Goal: Task Accomplishment & Management: Manage account settings

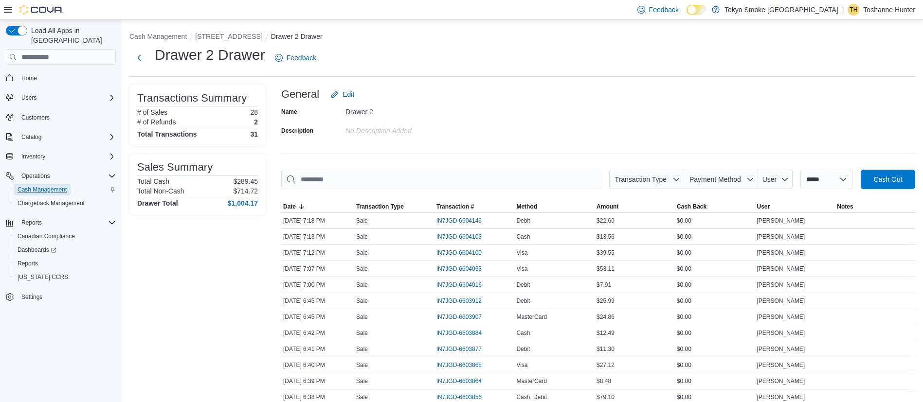
click at [51, 186] on span "Cash Management" at bounding box center [42, 190] width 49 height 8
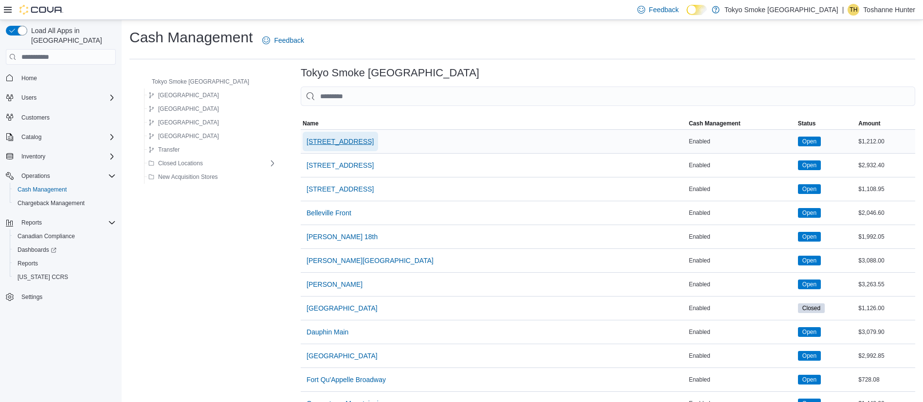
click at [314, 144] on span "[STREET_ADDRESS]" at bounding box center [340, 142] width 67 height 10
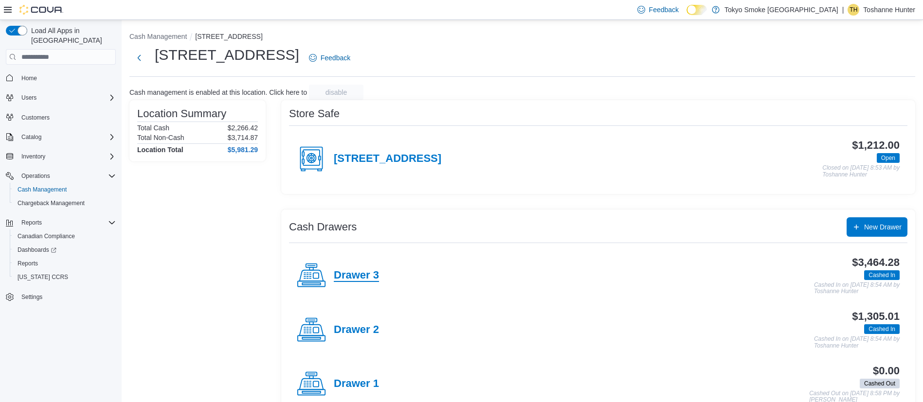
click at [359, 277] on h4 "Drawer 3" at bounding box center [356, 276] width 45 height 13
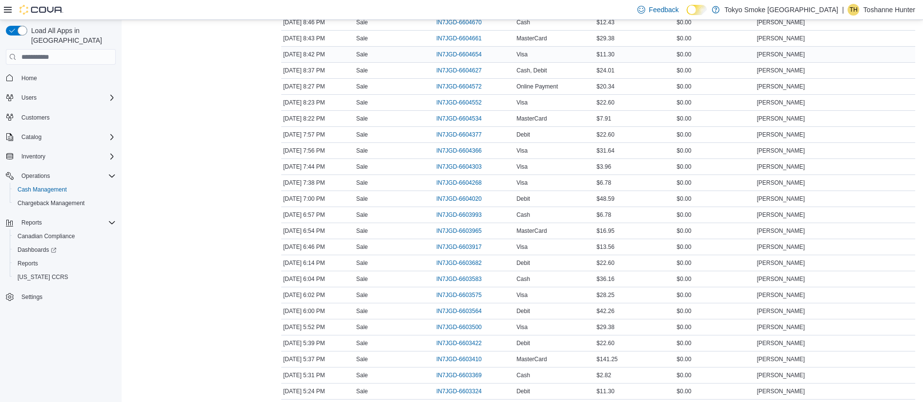
scroll to position [244, 0]
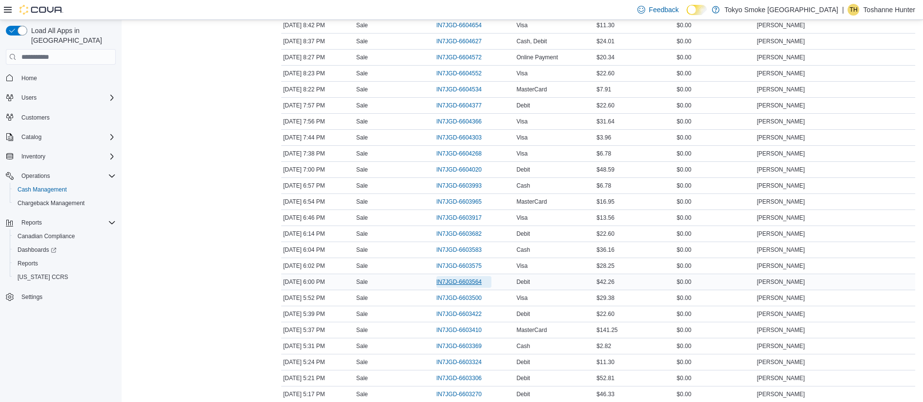
click at [452, 284] on span "IN7JGD-6603564" at bounding box center [459, 282] width 45 height 8
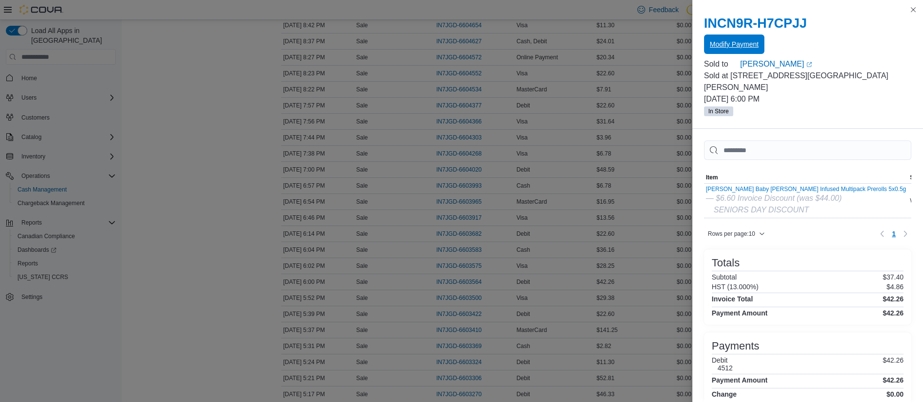
click at [739, 39] on span "Modify Payment" at bounding box center [734, 44] width 49 height 19
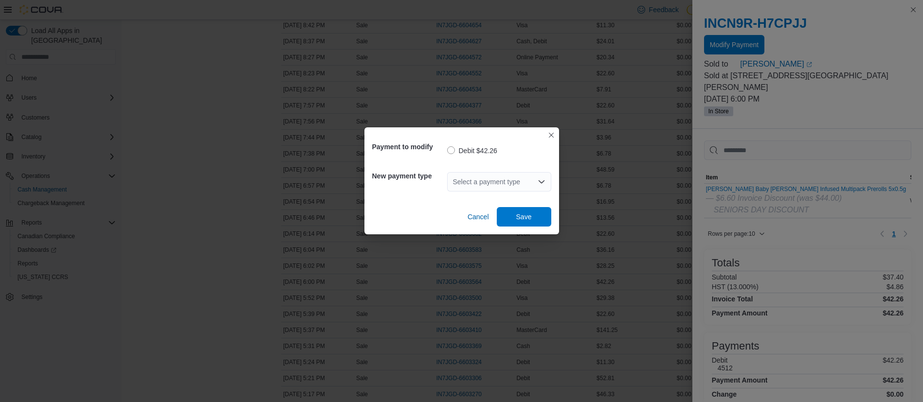
click at [475, 183] on div "Select a payment type" at bounding box center [499, 181] width 104 height 19
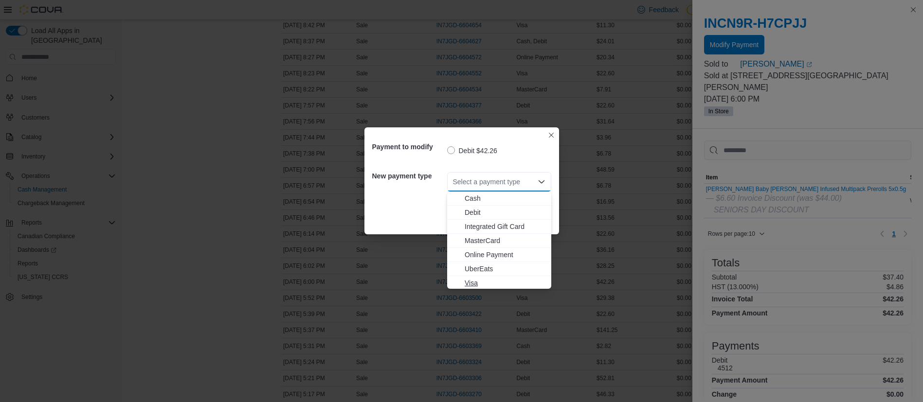
click at [493, 278] on span "Visa" at bounding box center [505, 283] width 81 height 10
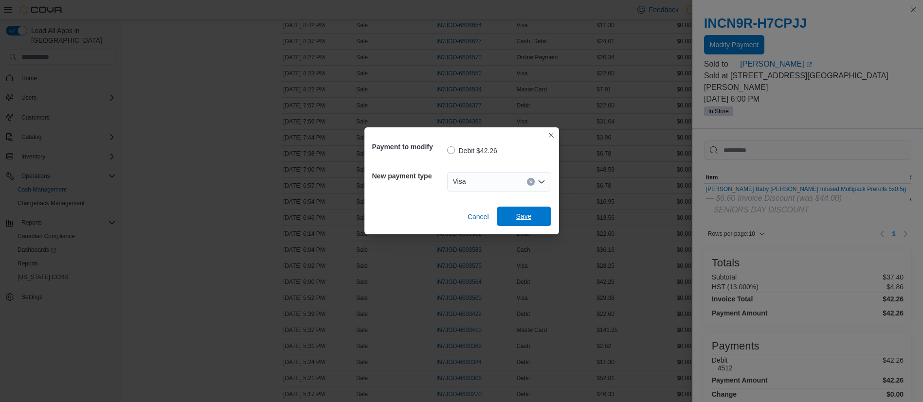
click at [510, 224] on span "Save" at bounding box center [524, 216] width 43 height 19
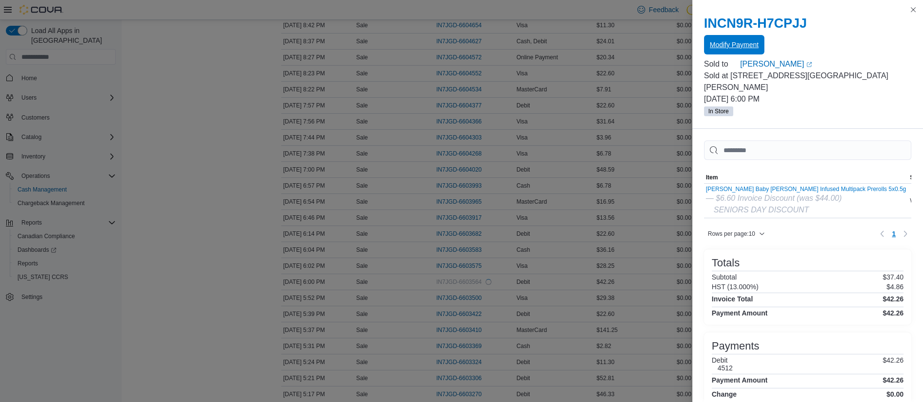
scroll to position [0, 0]
click at [721, 46] on span "Modify Payment" at bounding box center [734, 44] width 49 height 10
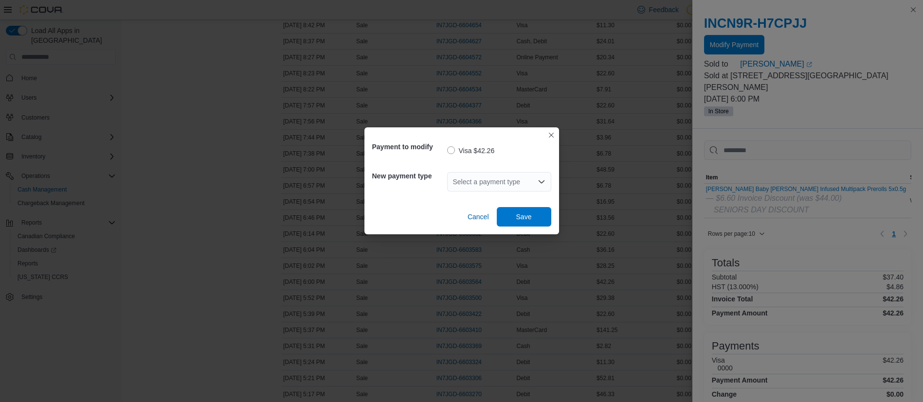
click at [527, 182] on div "Select a payment type" at bounding box center [499, 181] width 104 height 19
click at [544, 139] on div "Visa $42.26" at bounding box center [499, 149] width 104 height 25
click at [546, 139] on button "Closes this modal window" at bounding box center [552, 135] width 12 height 12
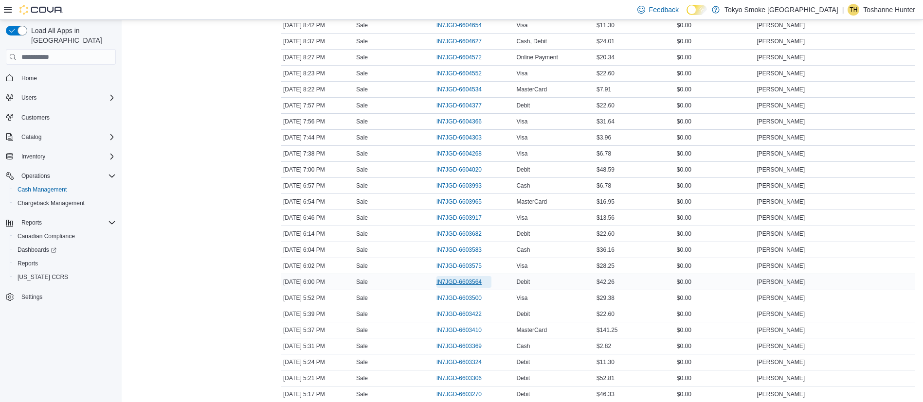
click at [470, 280] on span "IN7JGD-6603564" at bounding box center [459, 282] width 45 height 8
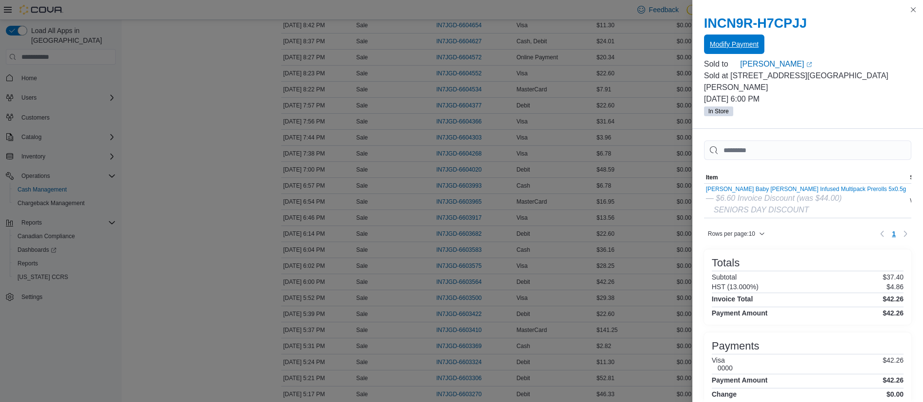
click at [723, 45] on span "Modify Payment" at bounding box center [734, 44] width 49 height 10
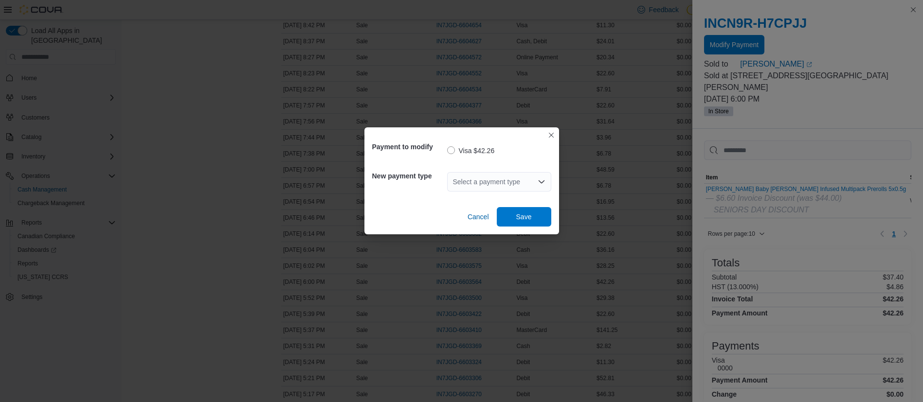
click at [495, 184] on div "Select a payment type" at bounding box center [499, 181] width 104 height 19
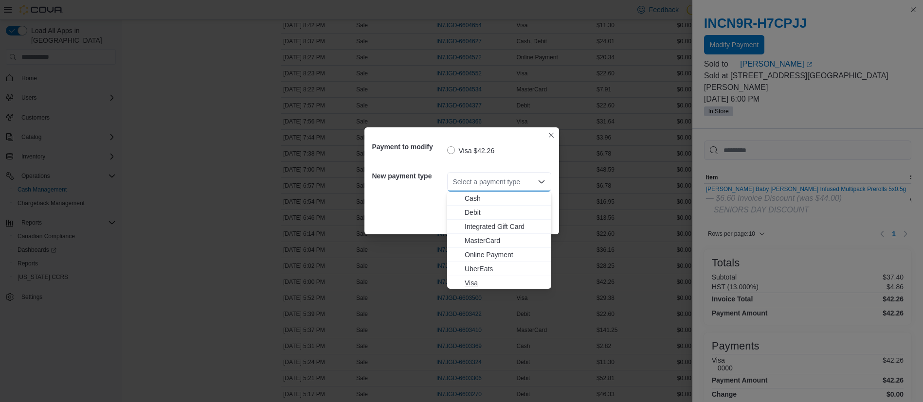
click at [493, 285] on span "Visa" at bounding box center [505, 283] width 81 height 10
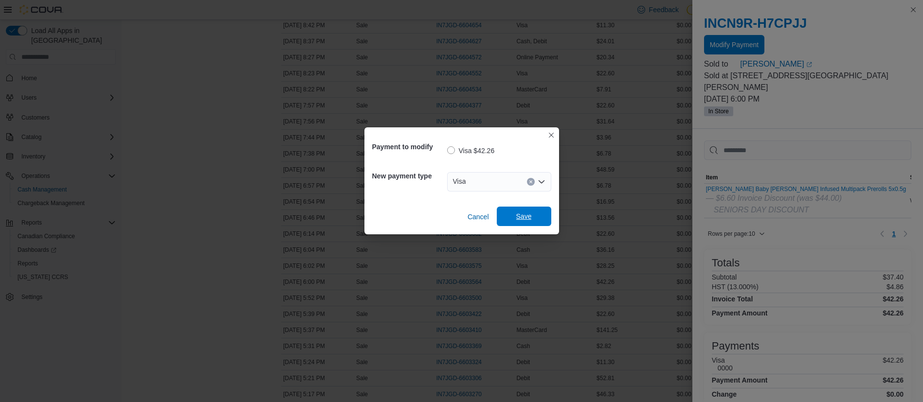
click at [532, 216] on span "Save" at bounding box center [524, 216] width 43 height 19
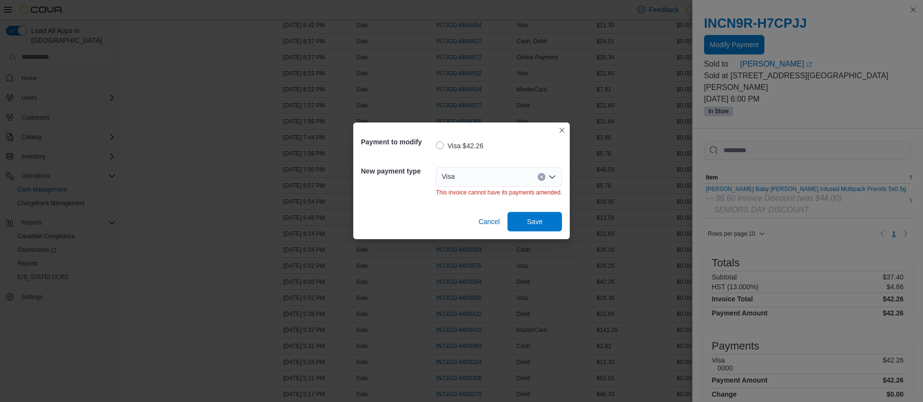
click at [564, 119] on div "Payment to modify Visa $42.26 New payment type Visa This invoice cannot have it…" at bounding box center [461, 201] width 923 height 402
click at [562, 124] on div "Payment to modify Visa $42.26 New payment type Visa This invoice cannot have it…" at bounding box center [461, 181] width 217 height 117
click at [562, 132] on button "Closes this modal window" at bounding box center [562, 130] width 12 height 12
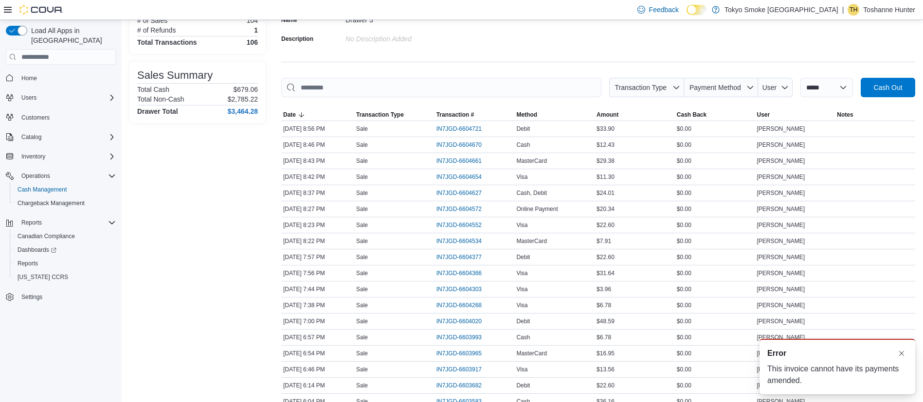
scroll to position [91, 0]
click at [460, 189] on span "IN7JGD-6604627" at bounding box center [464, 195] width 55 height 12
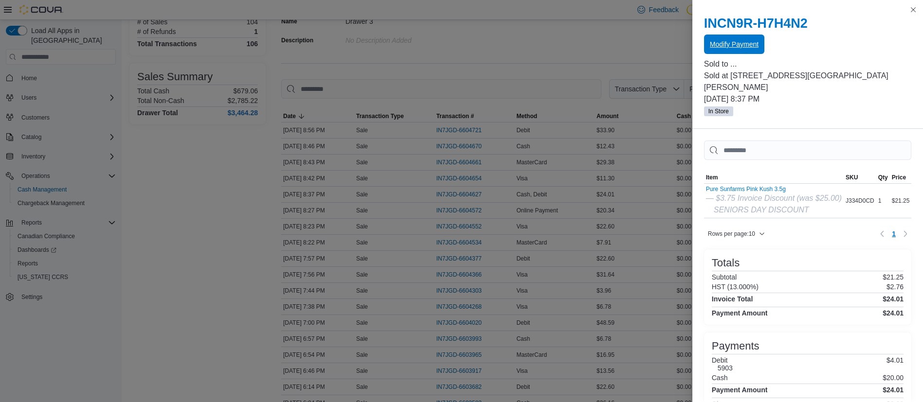
click at [713, 42] on span "Modify Payment" at bounding box center [734, 44] width 49 height 10
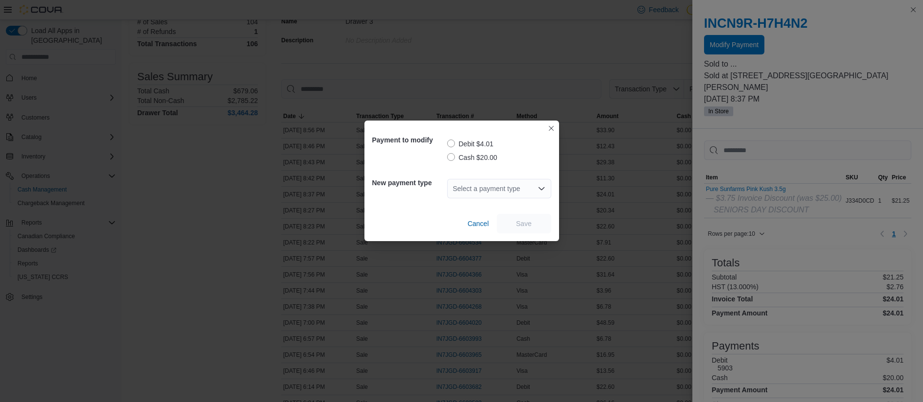
click at [504, 190] on div "Select a payment type" at bounding box center [499, 188] width 104 height 19
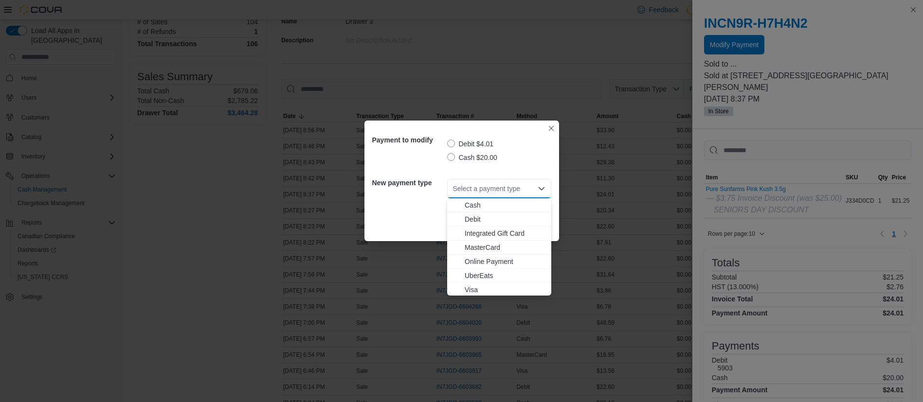
click at [472, 143] on label "Debit $4.01" at bounding box center [470, 144] width 47 height 12
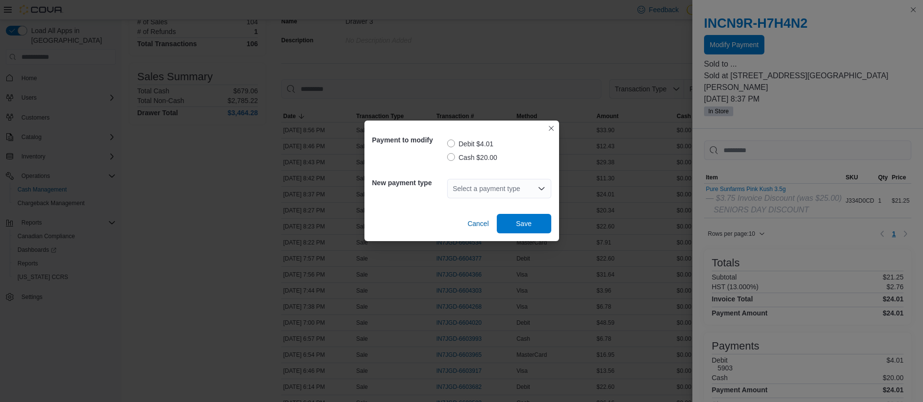
click at [469, 179] on div "Select a payment type" at bounding box center [499, 188] width 104 height 19
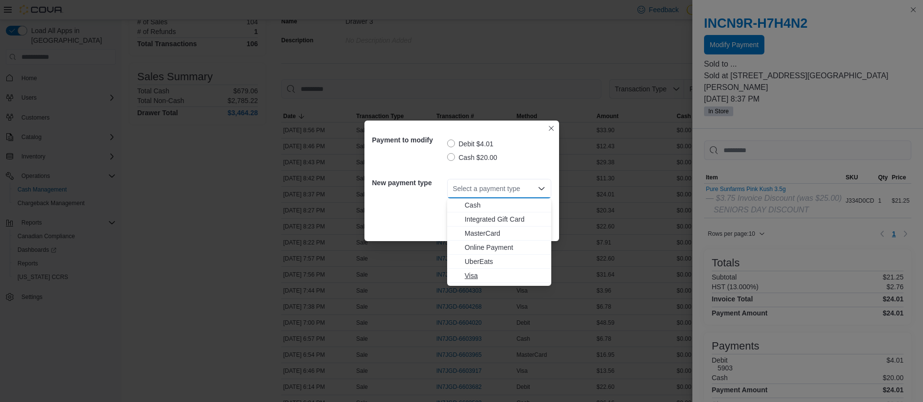
click at [476, 274] on span "Visa" at bounding box center [505, 276] width 81 height 10
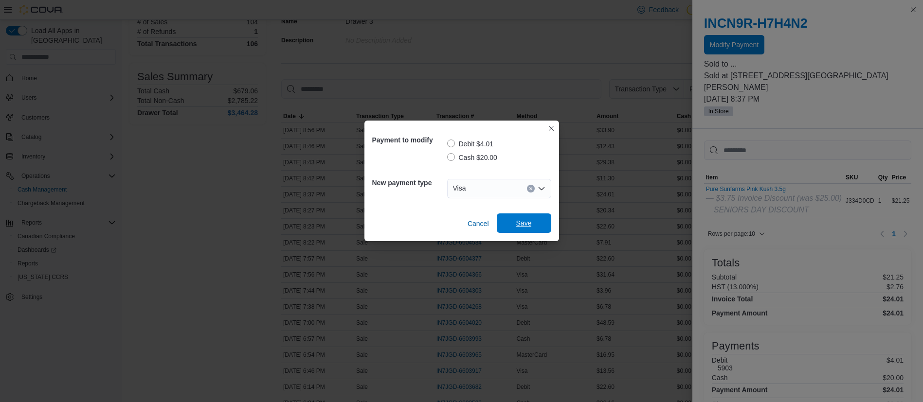
click at [541, 223] on span "Save" at bounding box center [524, 223] width 43 height 19
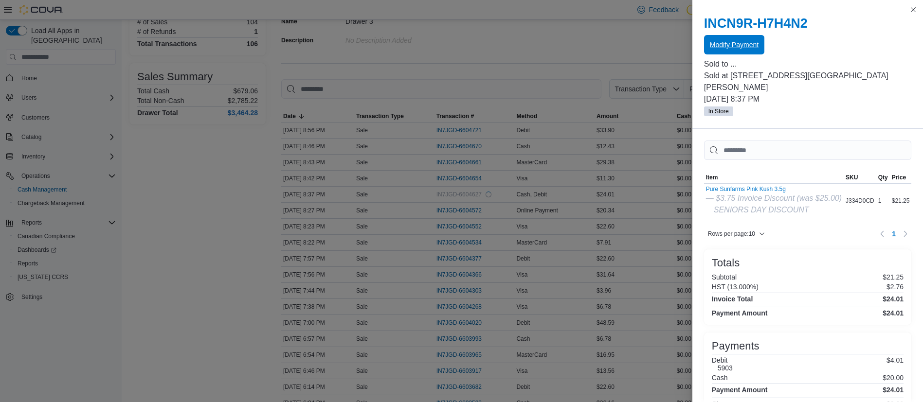
scroll to position [0, 0]
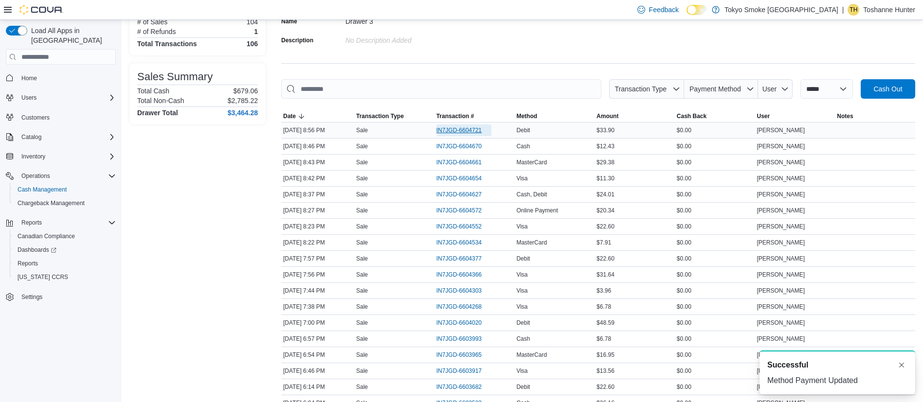
click at [454, 133] on span "IN7JGD-6604721" at bounding box center [459, 131] width 45 height 8
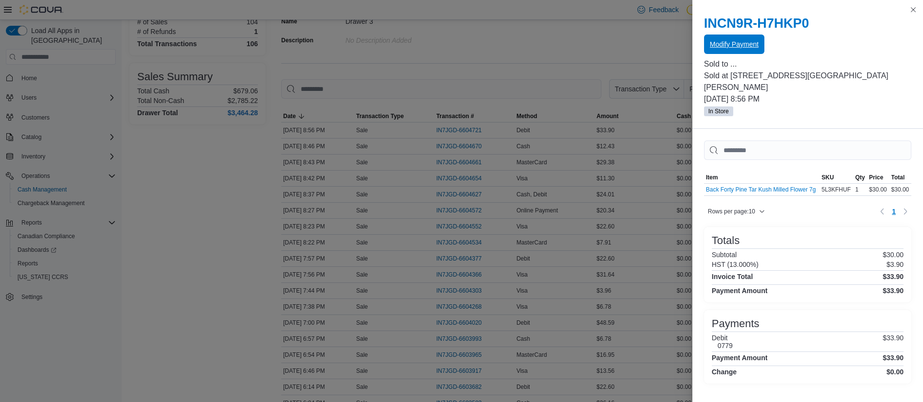
click at [740, 48] on span "Modify Payment" at bounding box center [734, 44] width 49 height 10
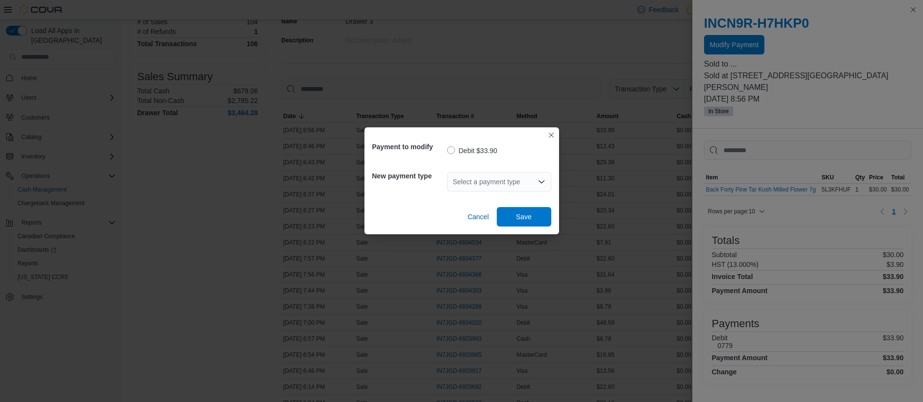
click at [522, 177] on div "Select a payment type" at bounding box center [499, 181] width 104 height 19
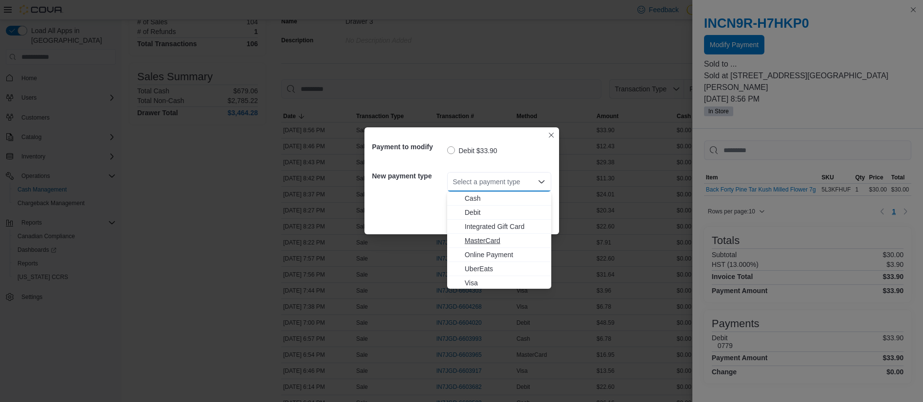
click at [502, 242] on span "MasterCard" at bounding box center [505, 241] width 81 height 10
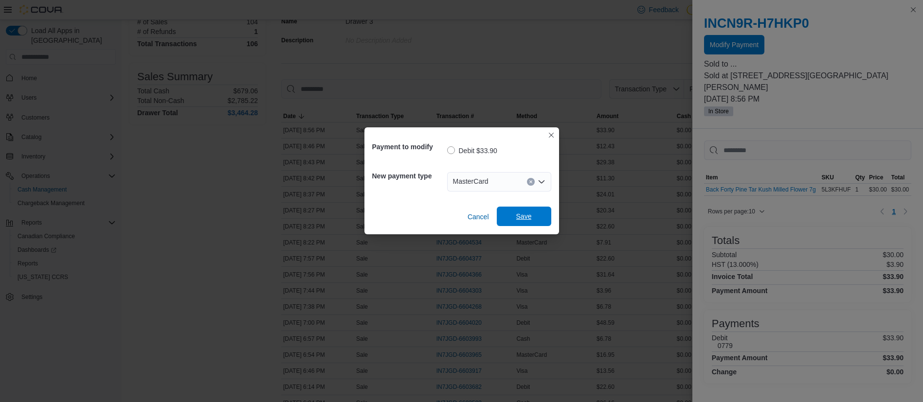
click at [532, 215] on span "Save" at bounding box center [524, 216] width 43 height 19
